Goal: Task Accomplishment & Management: Complete application form

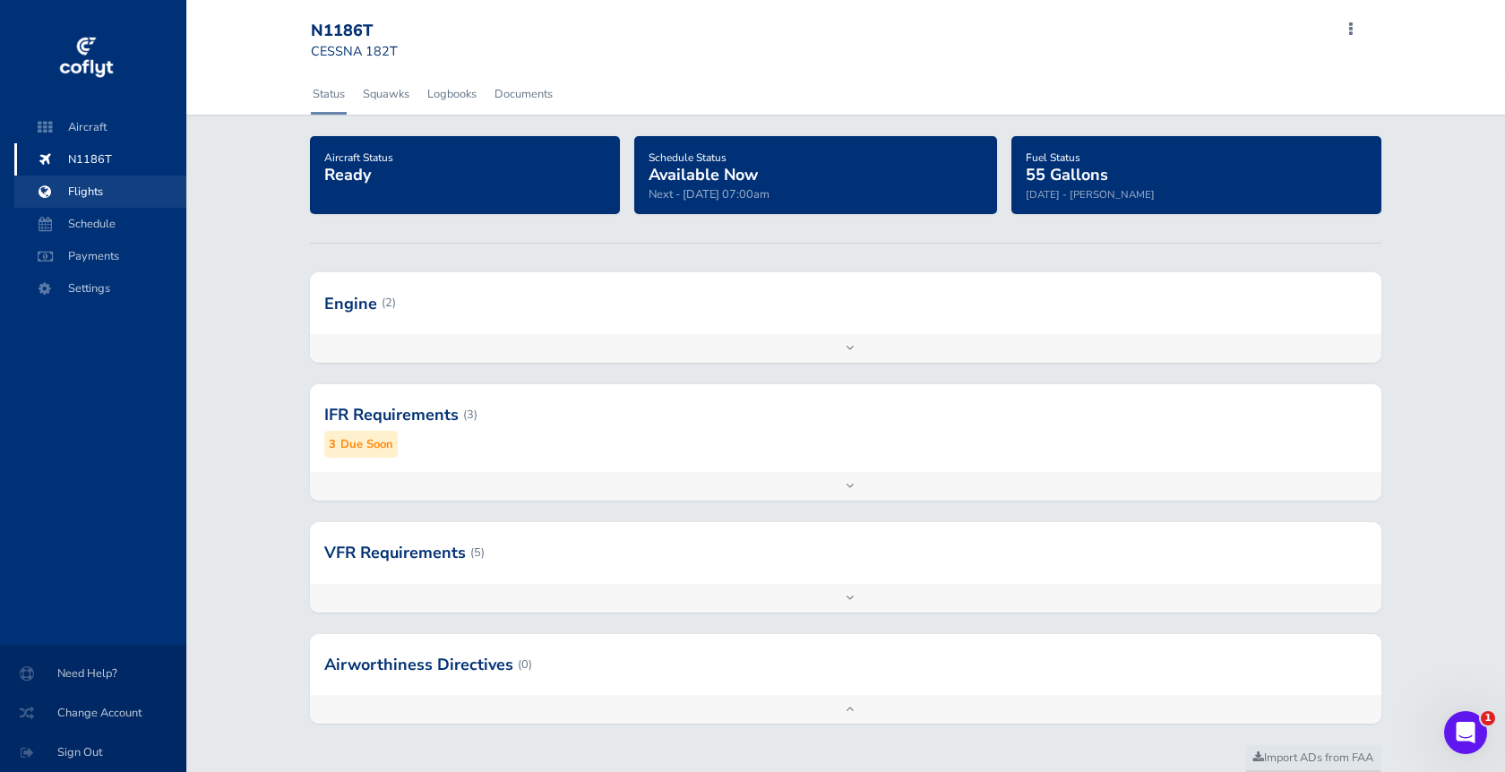
click at [72, 200] on span "Flights" at bounding box center [100, 192] width 136 height 32
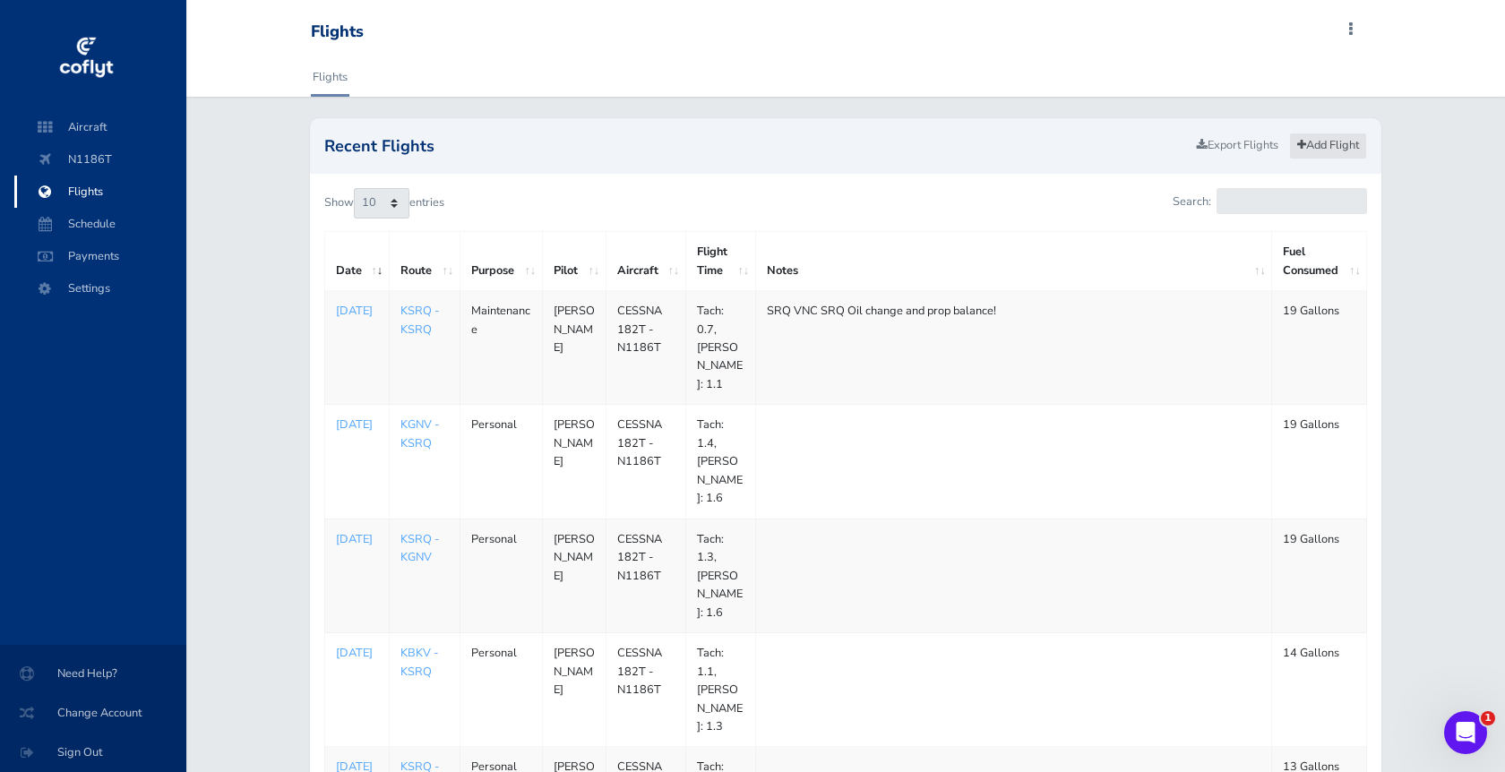
click at [1327, 149] on link "Add Flight" at bounding box center [1328, 146] width 78 height 26
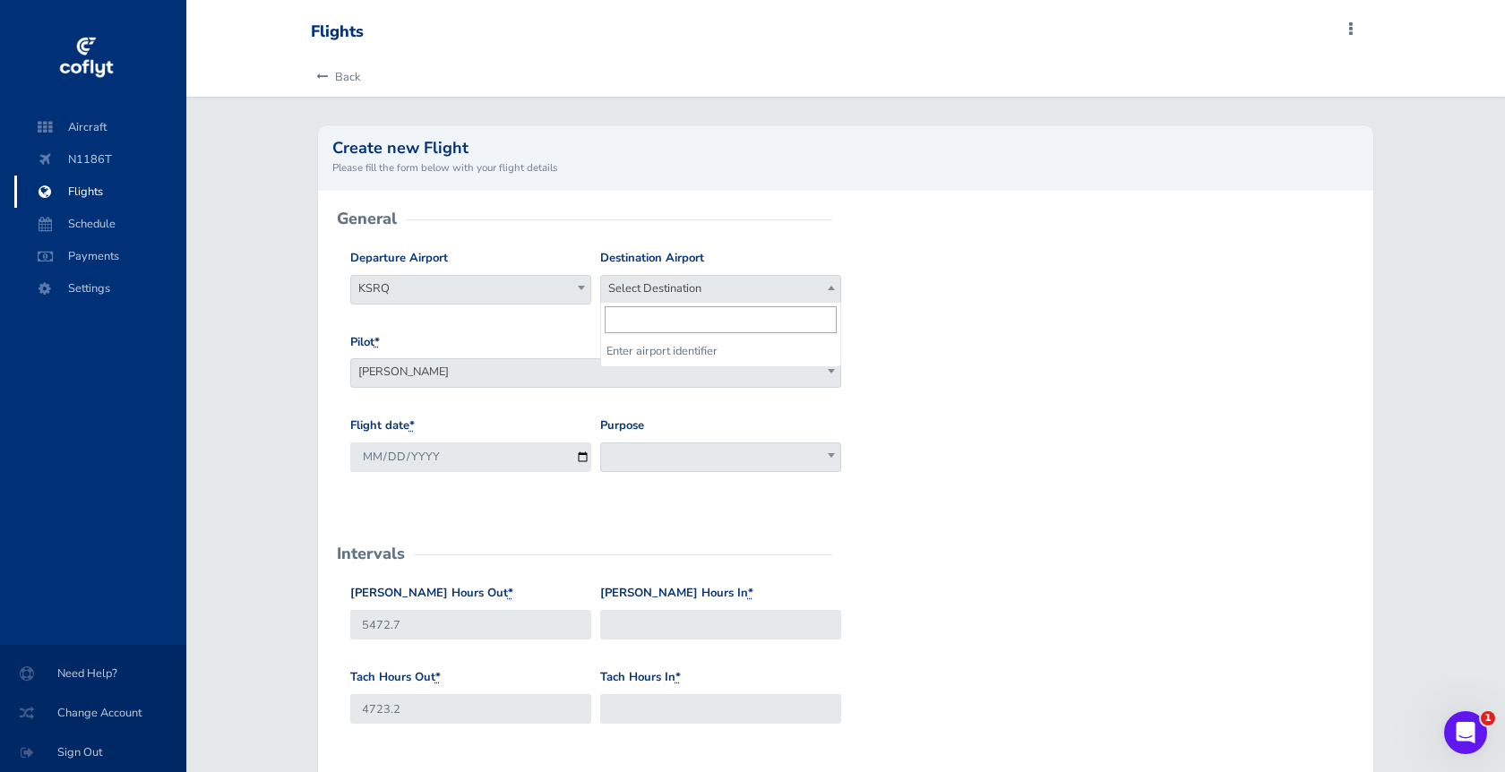
click at [638, 289] on span "Select Destination" at bounding box center [720, 288] width 239 height 25
type input "KTMA"
select select "KTMA"
click at [655, 461] on span at bounding box center [720, 458] width 241 height 30
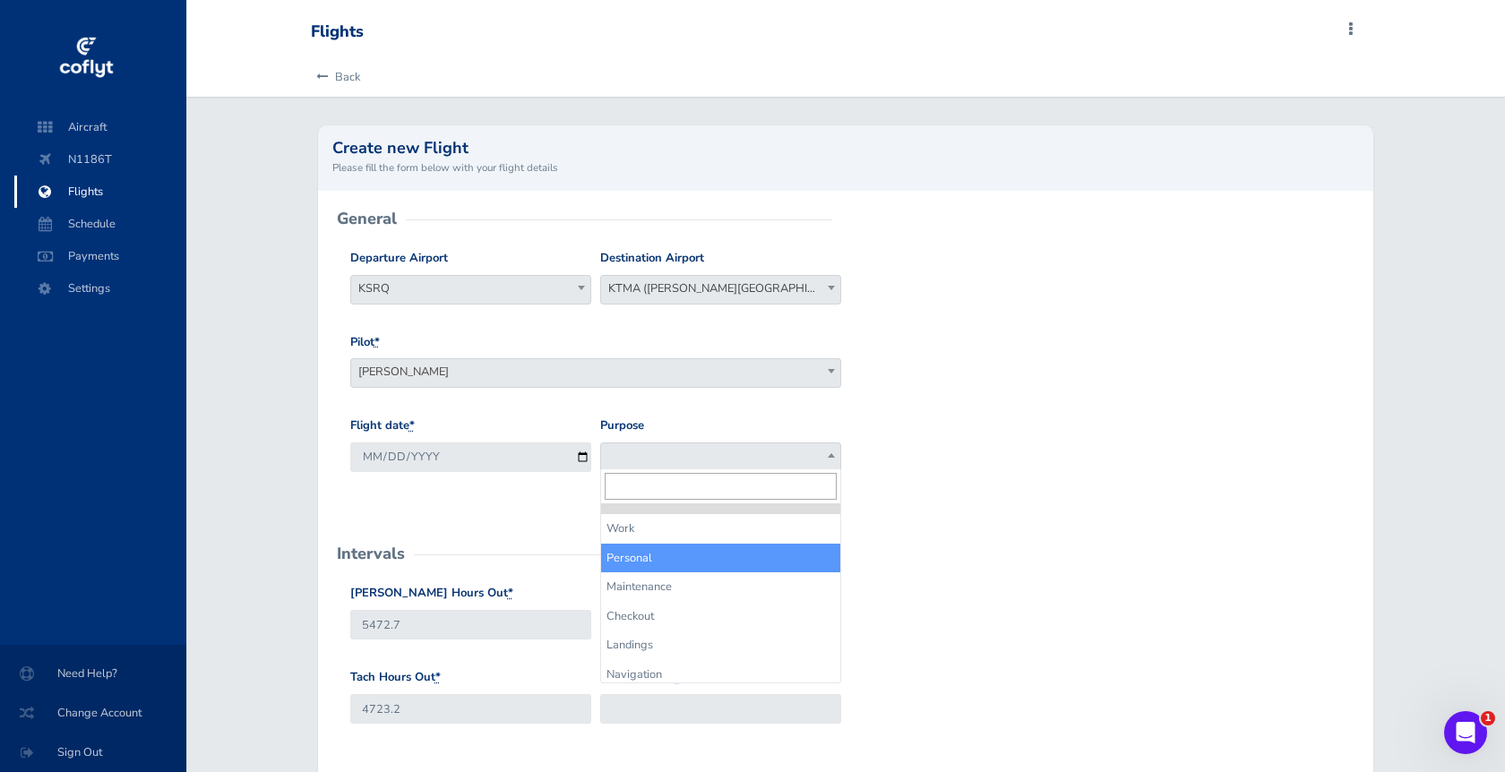
select select "Personal"
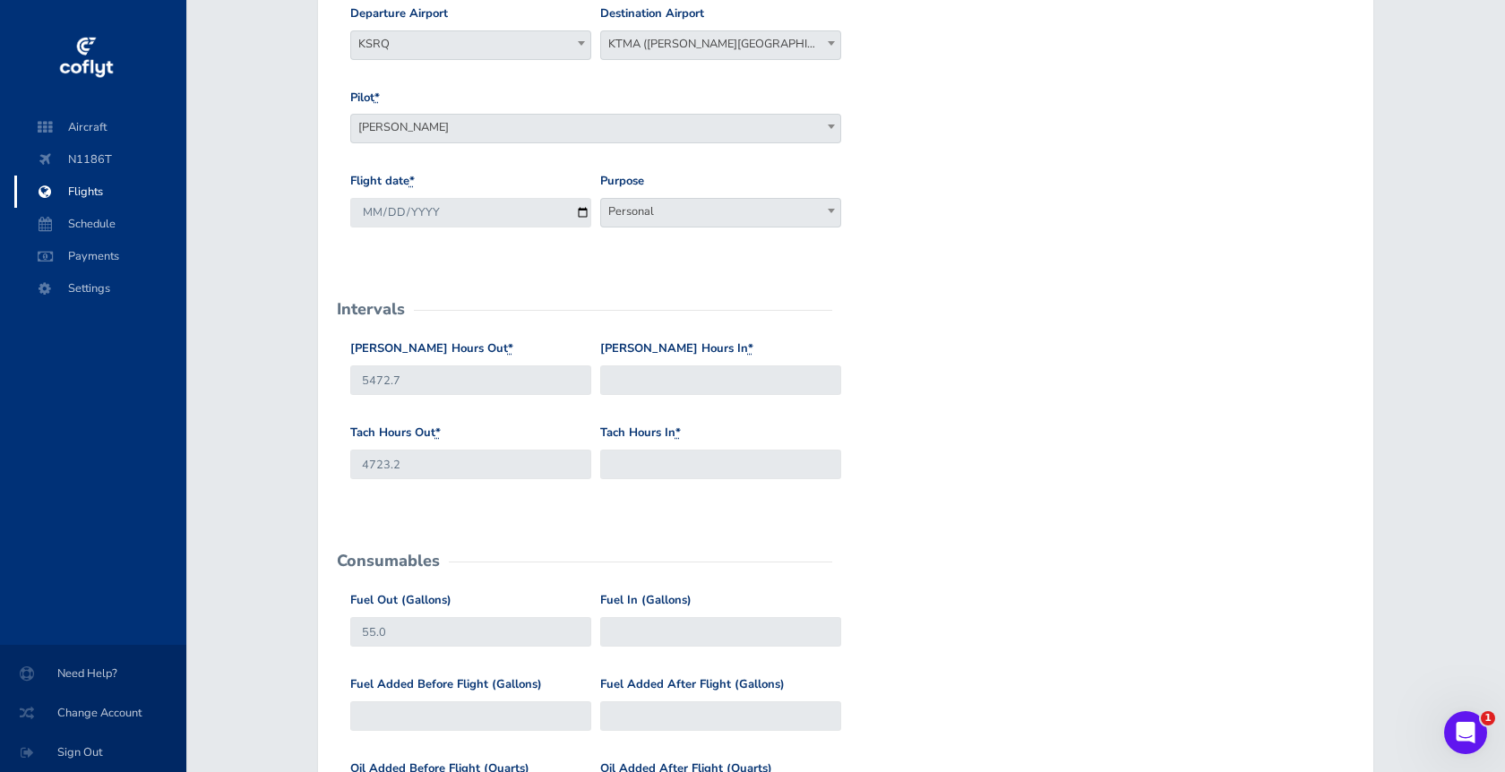
scroll to position [254, 0]
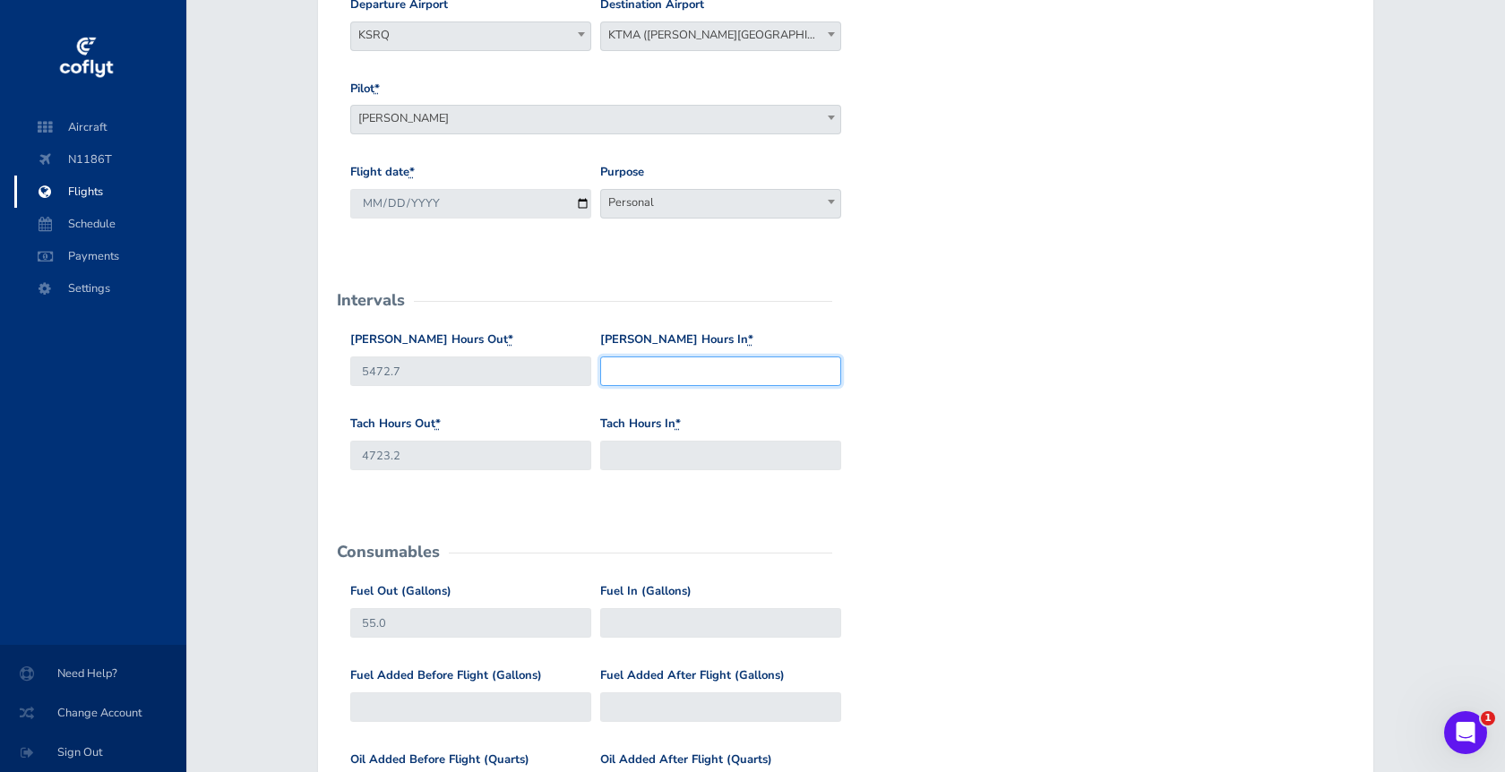
click at [647, 374] on input "Hobbs Hours In *" at bounding box center [720, 372] width 241 height 30
type input "5475.3"
type input "4725.5"
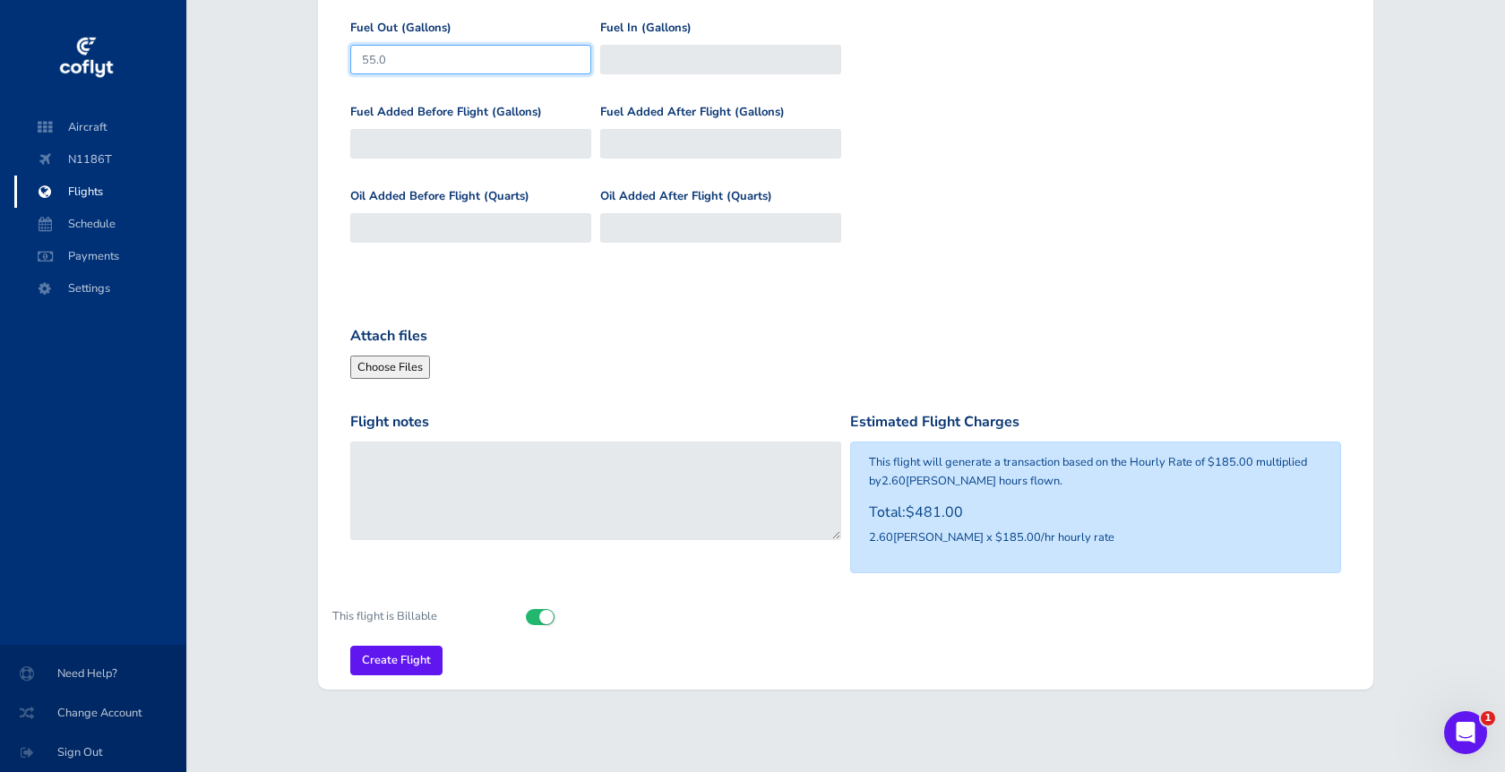
scroll to position [816, 0]
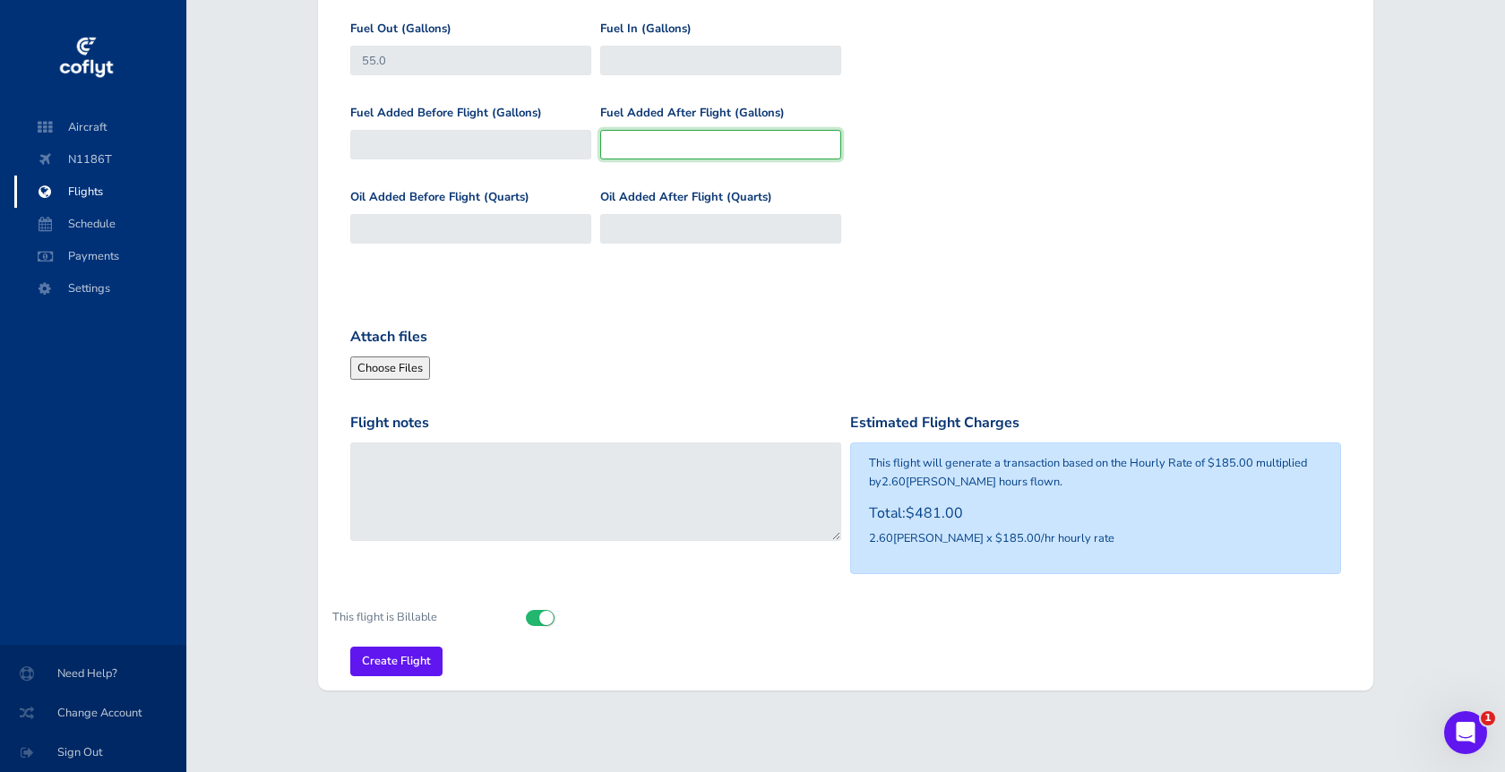
click at [643, 137] on input "Fuel Added After Flight (Gallons)" at bounding box center [720, 145] width 241 height 30
click at [380, 648] on input "Create Flight" at bounding box center [396, 662] width 92 height 30
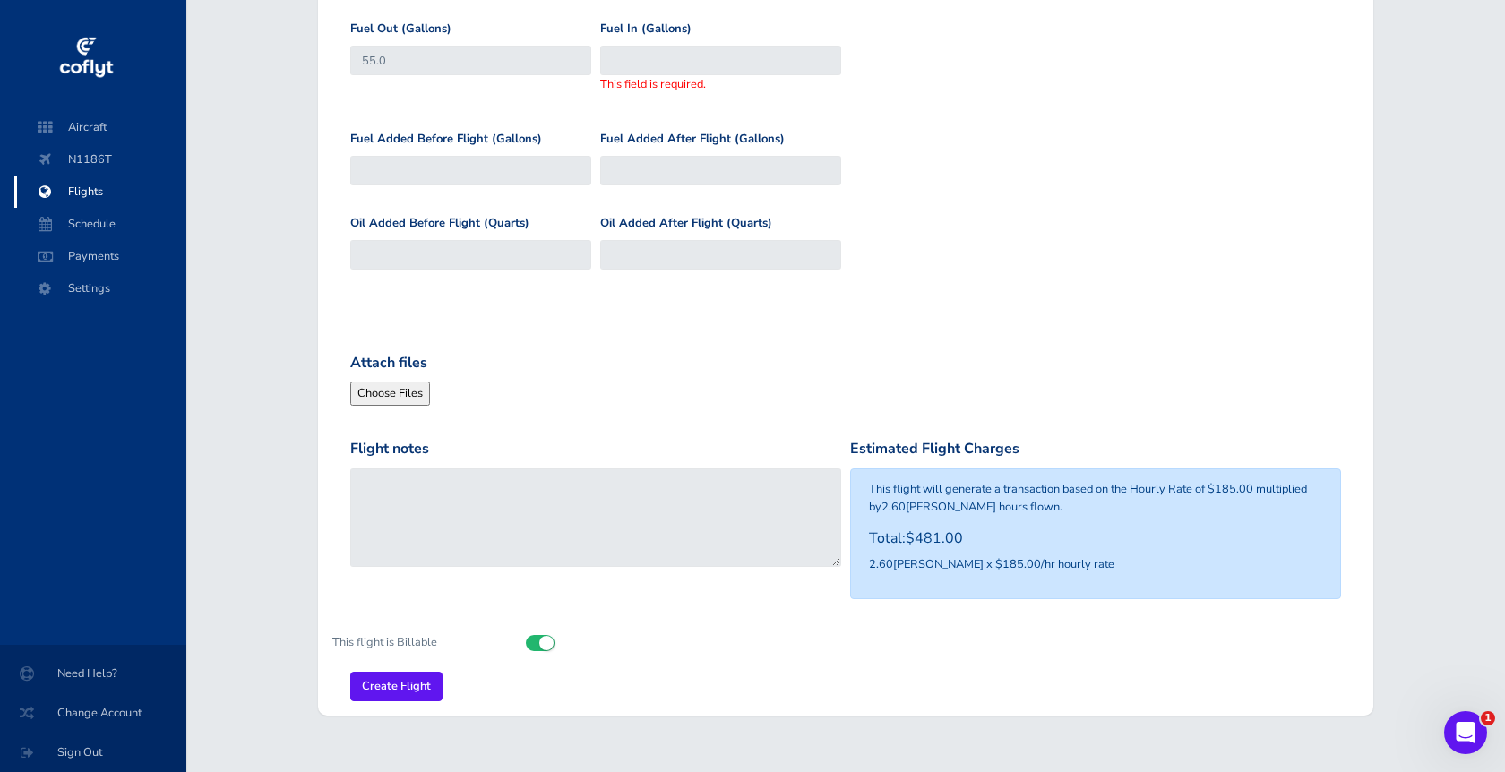
click at [892, 145] on div "Fuel Added Before Flight (Gallons) Fuel Added After Flight (Gallons)" at bounding box center [846, 172] width 1001 height 84
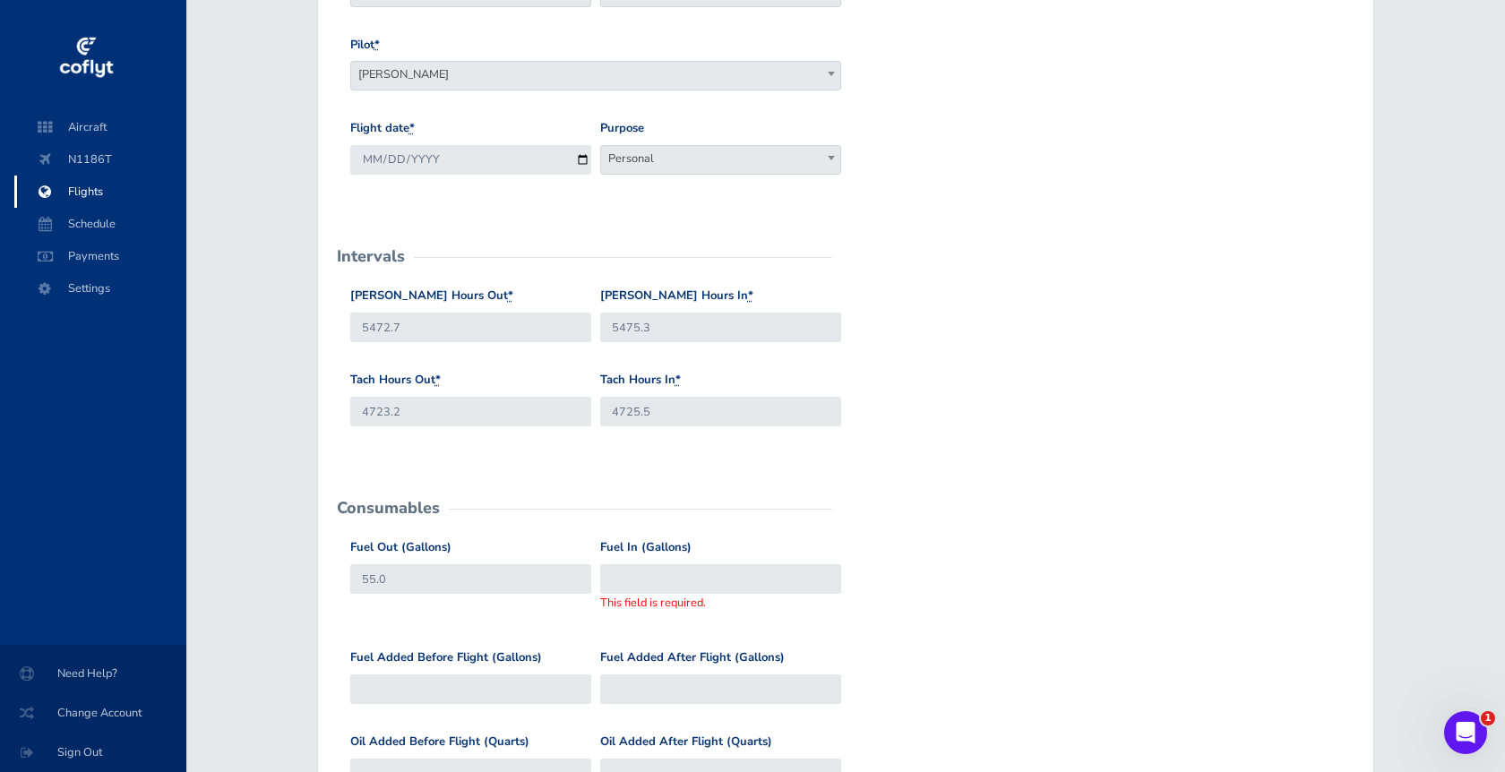
scroll to position [295, 0]
